Goal: Transaction & Acquisition: Book appointment/travel/reservation

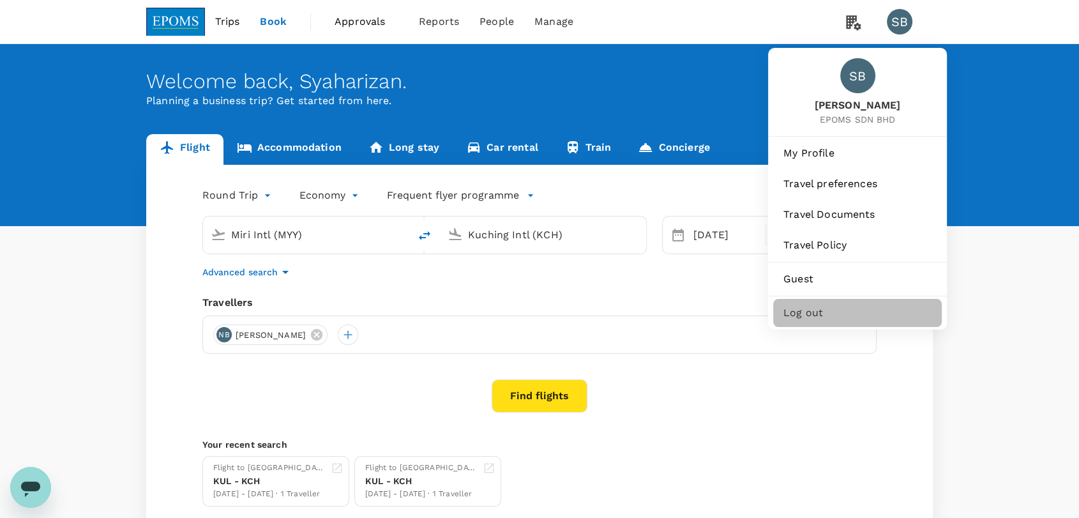
click at [841, 314] on span "Log out" at bounding box center [857, 312] width 148 height 15
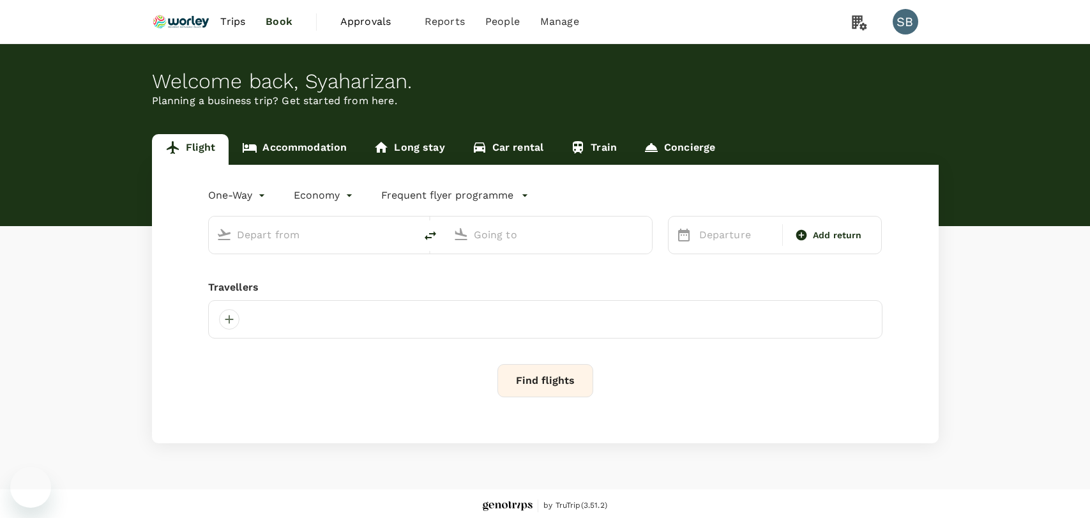
type input "roundtrip"
type input "business"
type input "Singapore Changi (SIN)"
type input "Kuala Lumpur Intl ([GEOGRAPHIC_DATA])"
